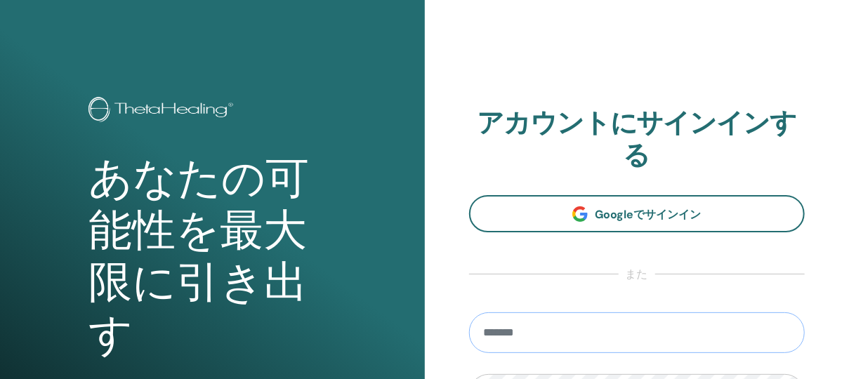
scroll to position [62, 0]
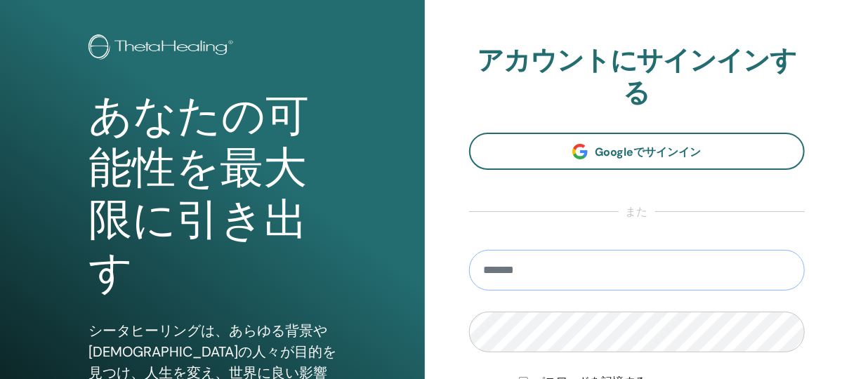
click at [561, 280] on input "email" at bounding box center [637, 270] width 336 height 41
type input "**********"
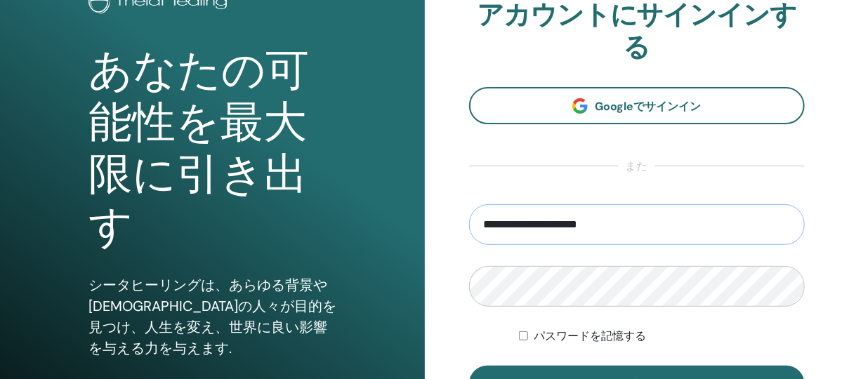
scroll to position [187, 0]
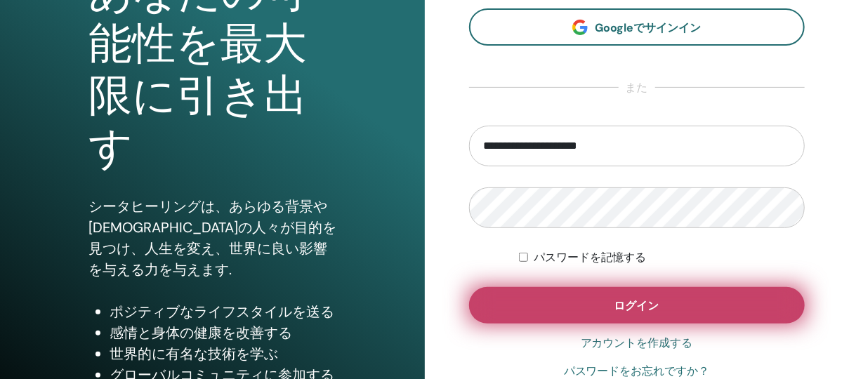
click at [743, 292] on button "ログイン" at bounding box center [637, 305] width 336 height 37
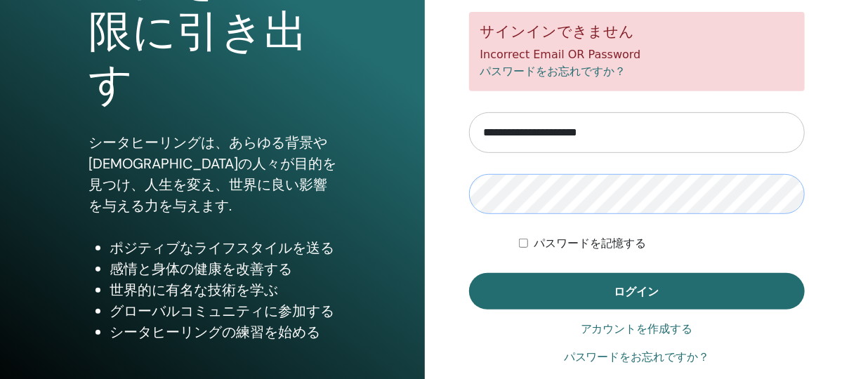
scroll to position [294, 0]
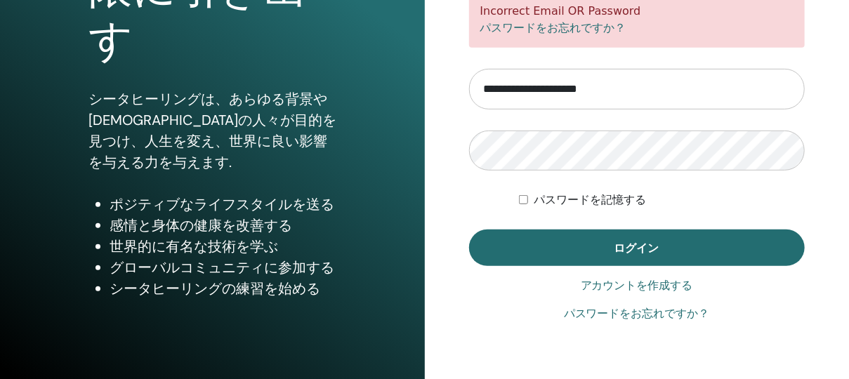
click at [622, 312] on link "パスワードをお忘れですか？" at bounding box center [637, 313] width 146 height 17
click at [588, 203] on label "パスワードを記憶する" at bounding box center [590, 200] width 112 height 17
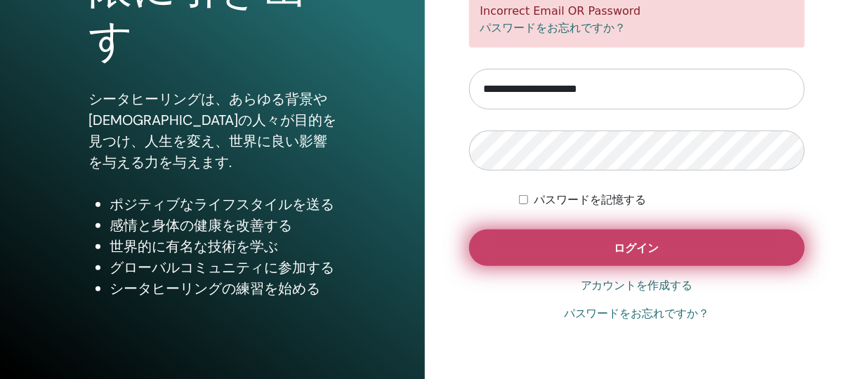
click at [618, 257] on button "ログイン" at bounding box center [637, 248] width 336 height 37
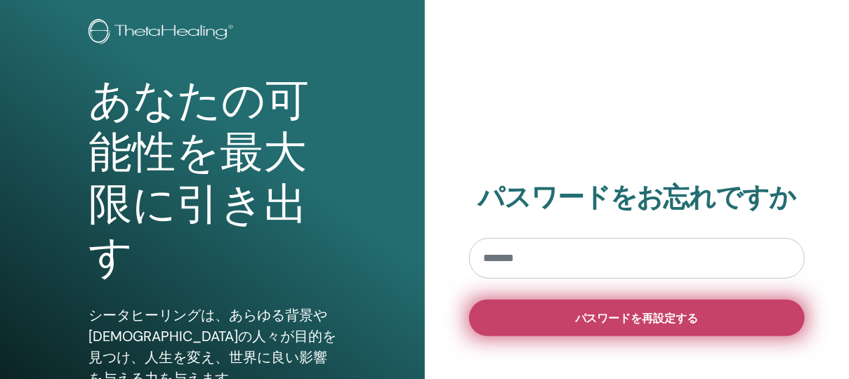
scroll to position [124, 0]
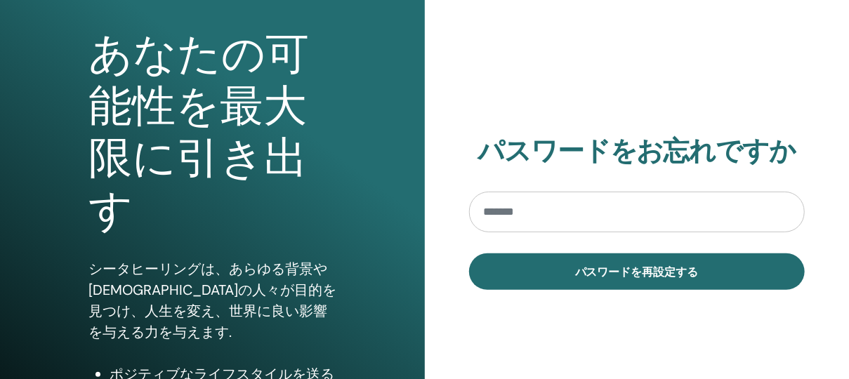
click at [561, 223] on input "email" at bounding box center [637, 212] width 336 height 41
type input "**********"
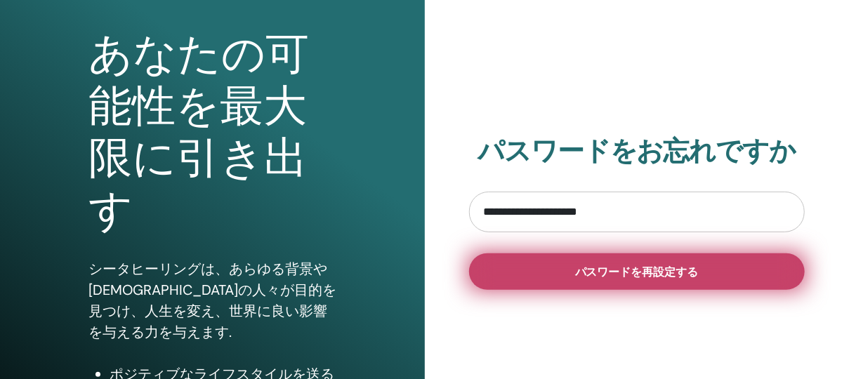
click at [590, 268] on span "パスワードを再設定する" at bounding box center [637, 272] width 124 height 15
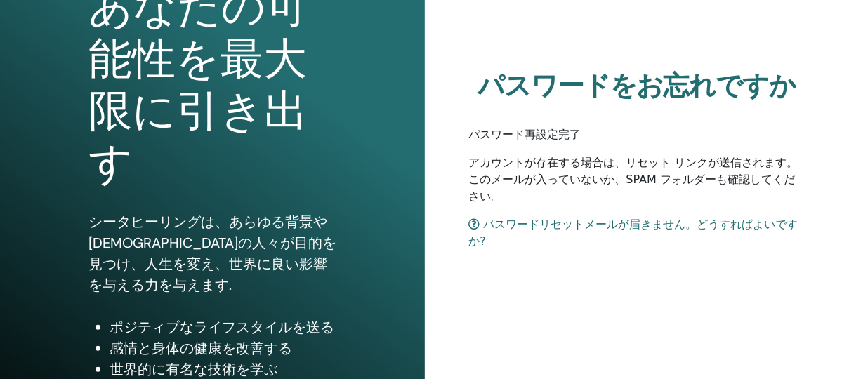
scroll to position [249, 0]
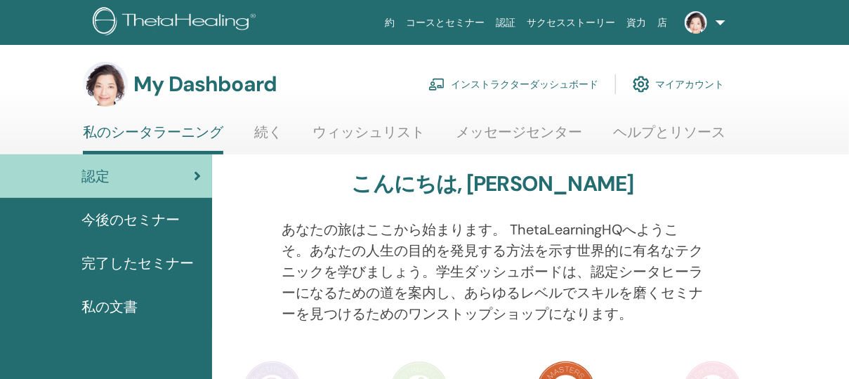
click at [500, 81] on link "インストラクターダッシュボード" at bounding box center [513, 84] width 170 height 31
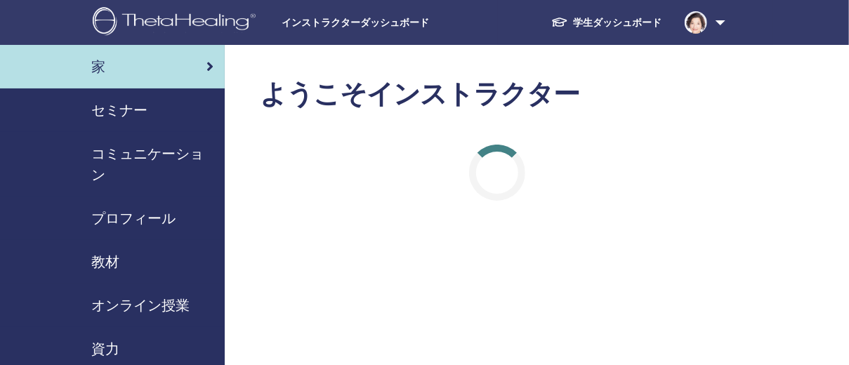
click at [119, 260] on span "教材" at bounding box center [105, 261] width 28 height 21
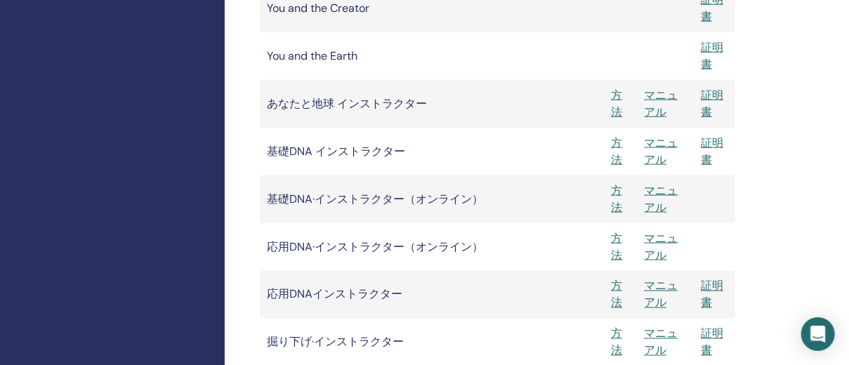
scroll to position [936, 0]
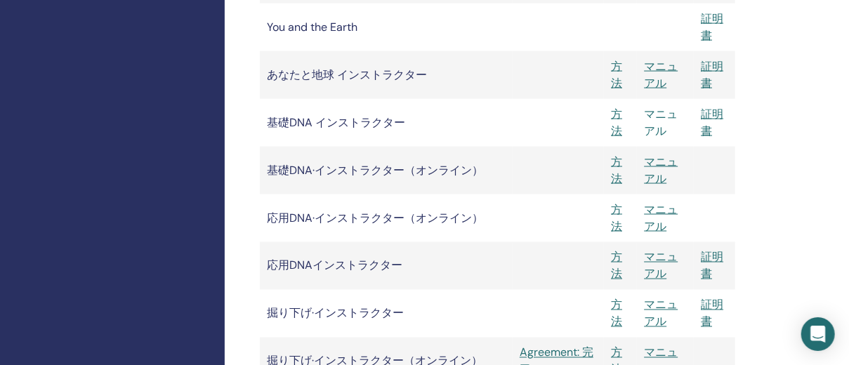
click at [663, 126] on link "マニュアル" at bounding box center [661, 123] width 34 height 32
